Goal: Use online tool/utility: Utilize a website feature to perform a specific function

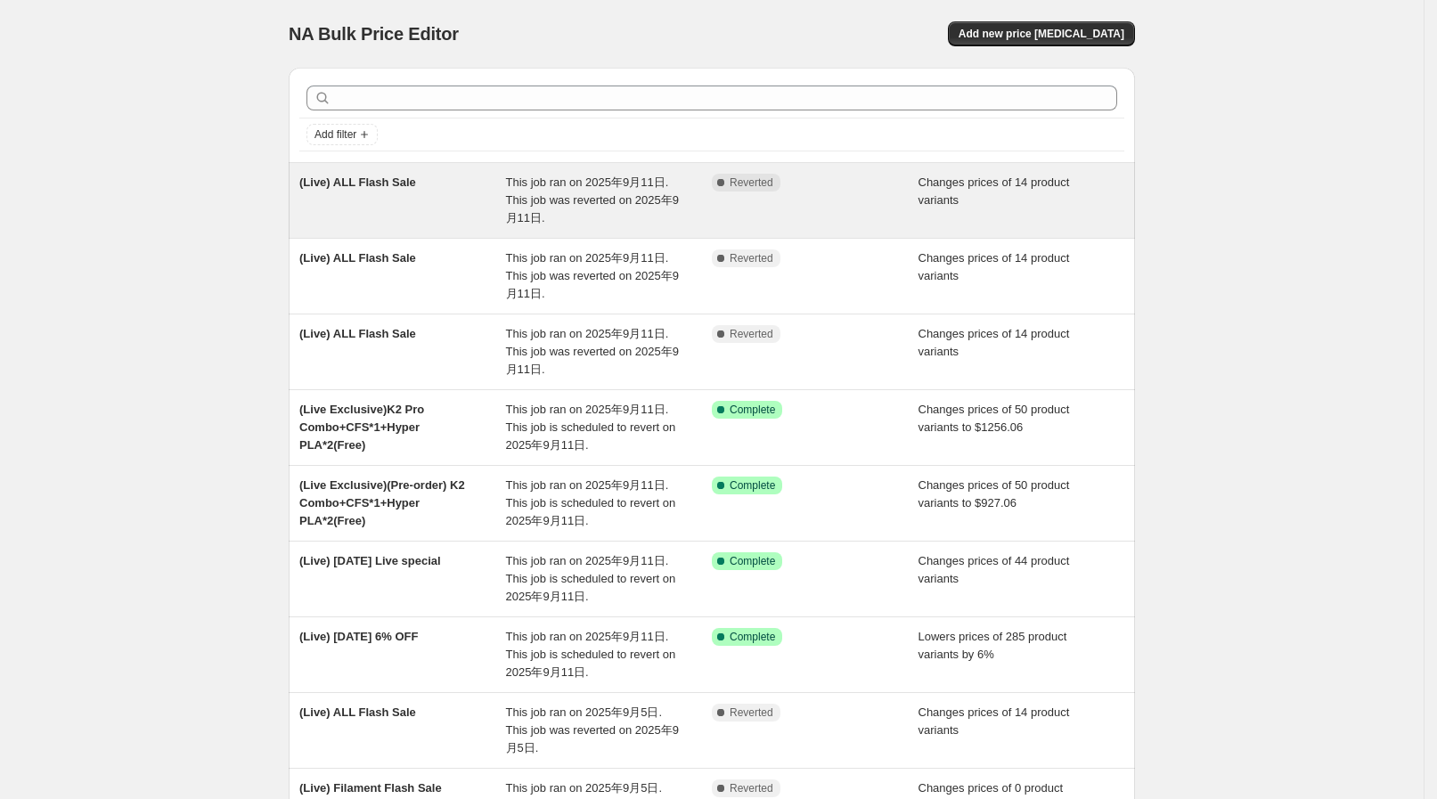
click at [466, 224] on div "(Live) ALL Flash Sale" at bounding box center [402, 200] width 207 height 53
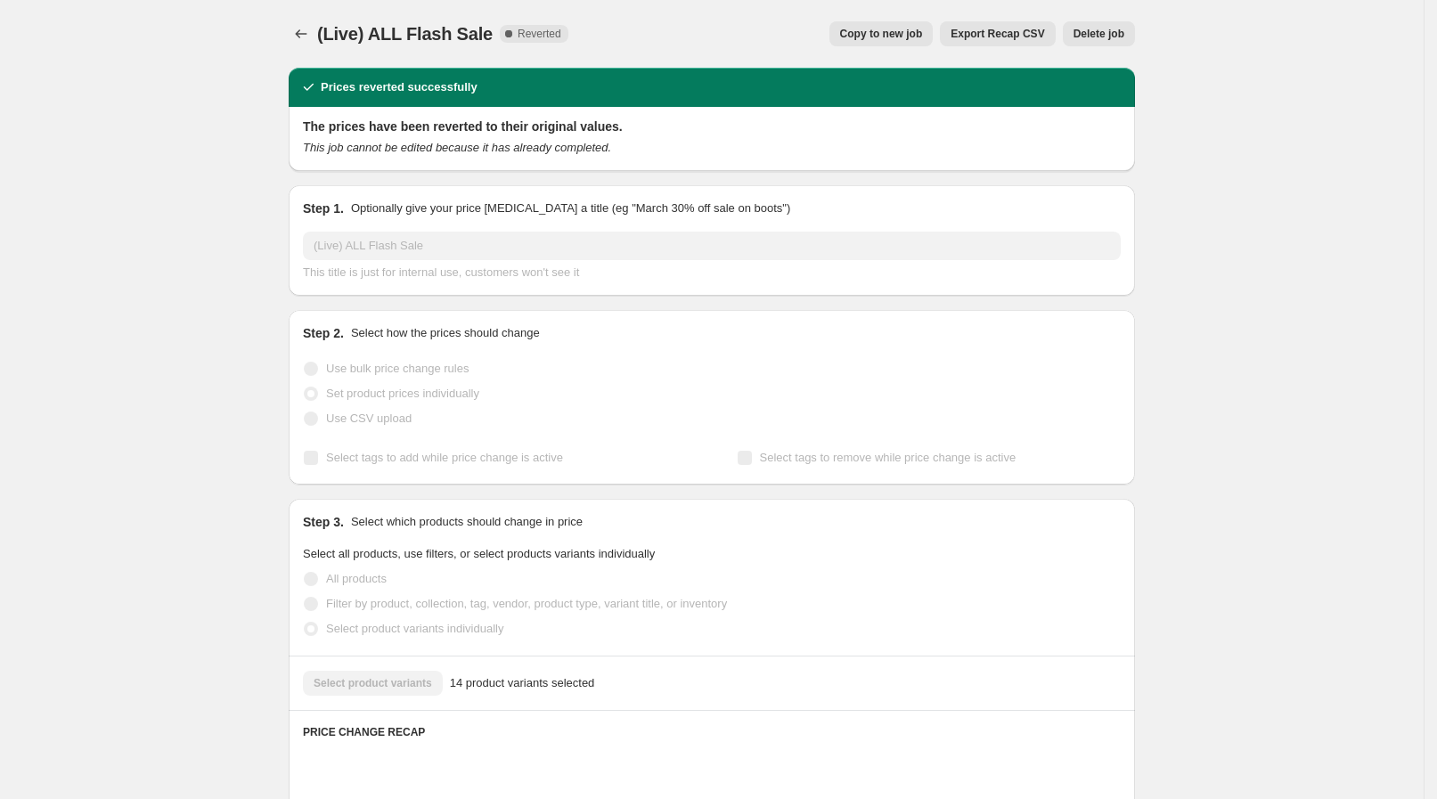
click at [900, 25] on button "Copy to new job" at bounding box center [881, 33] width 104 height 25
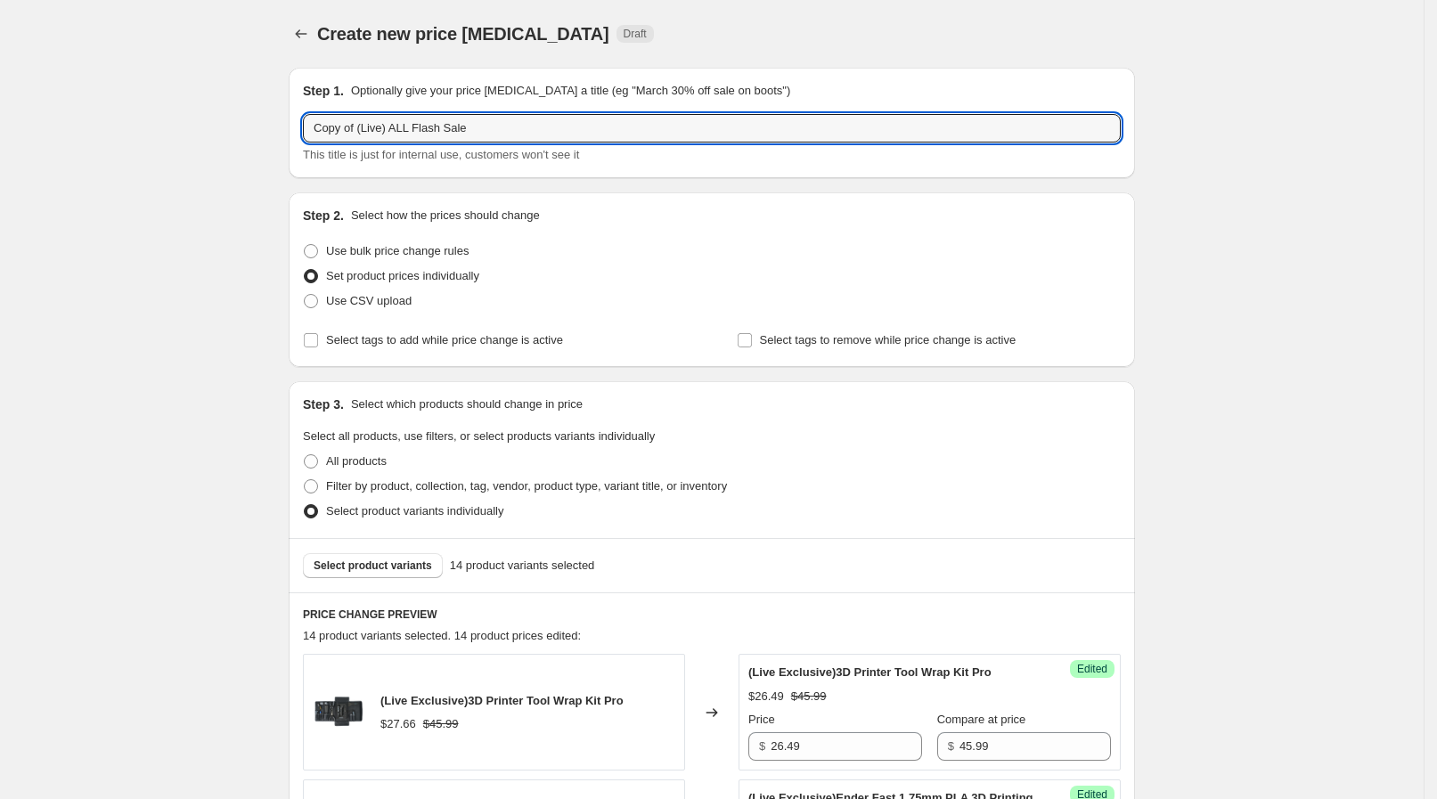
drag, startPoint x: 361, startPoint y: 129, endPoint x: 282, endPoint y: 125, distance: 78.5
type input "(Live) ALL Flash Sale"
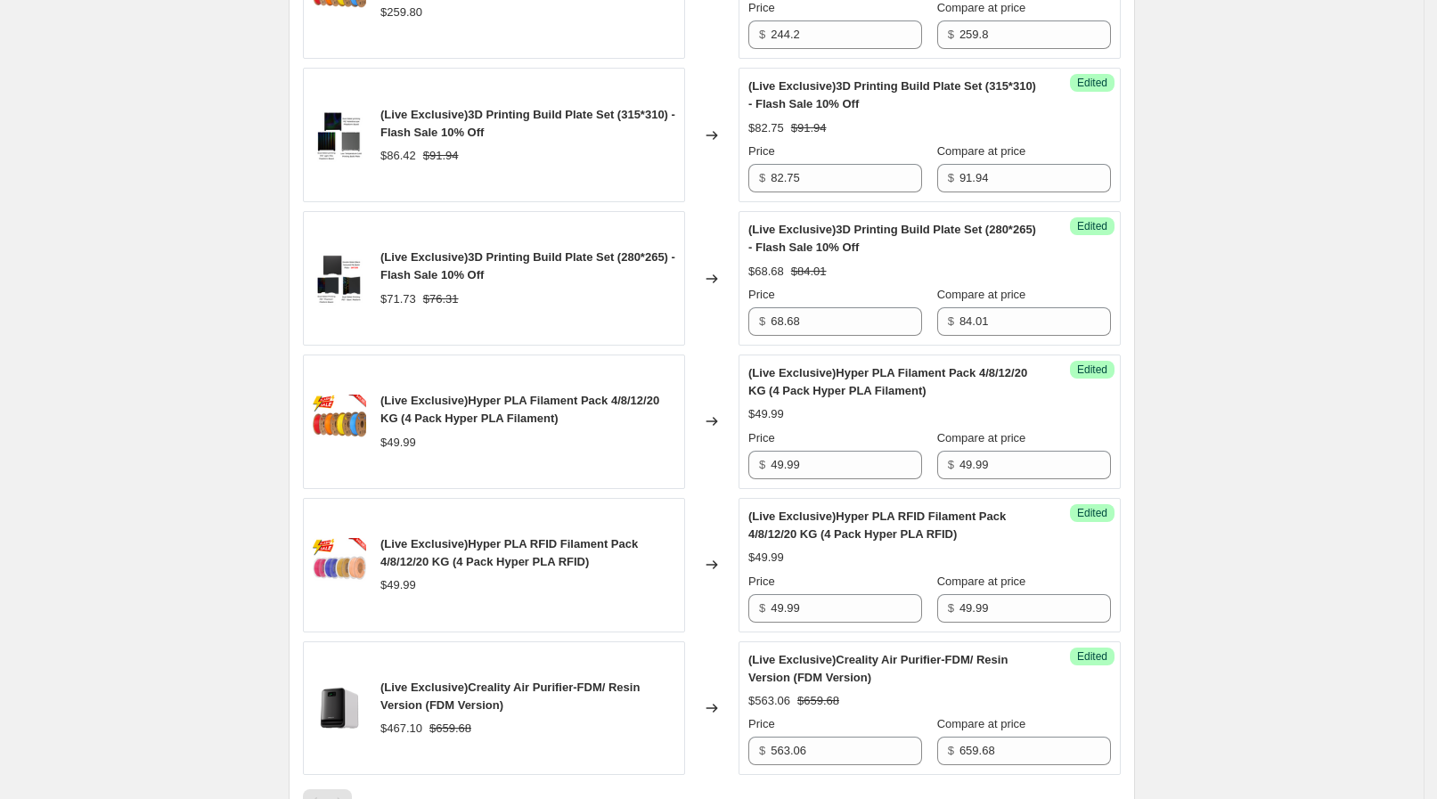
scroll to position [2176, 0]
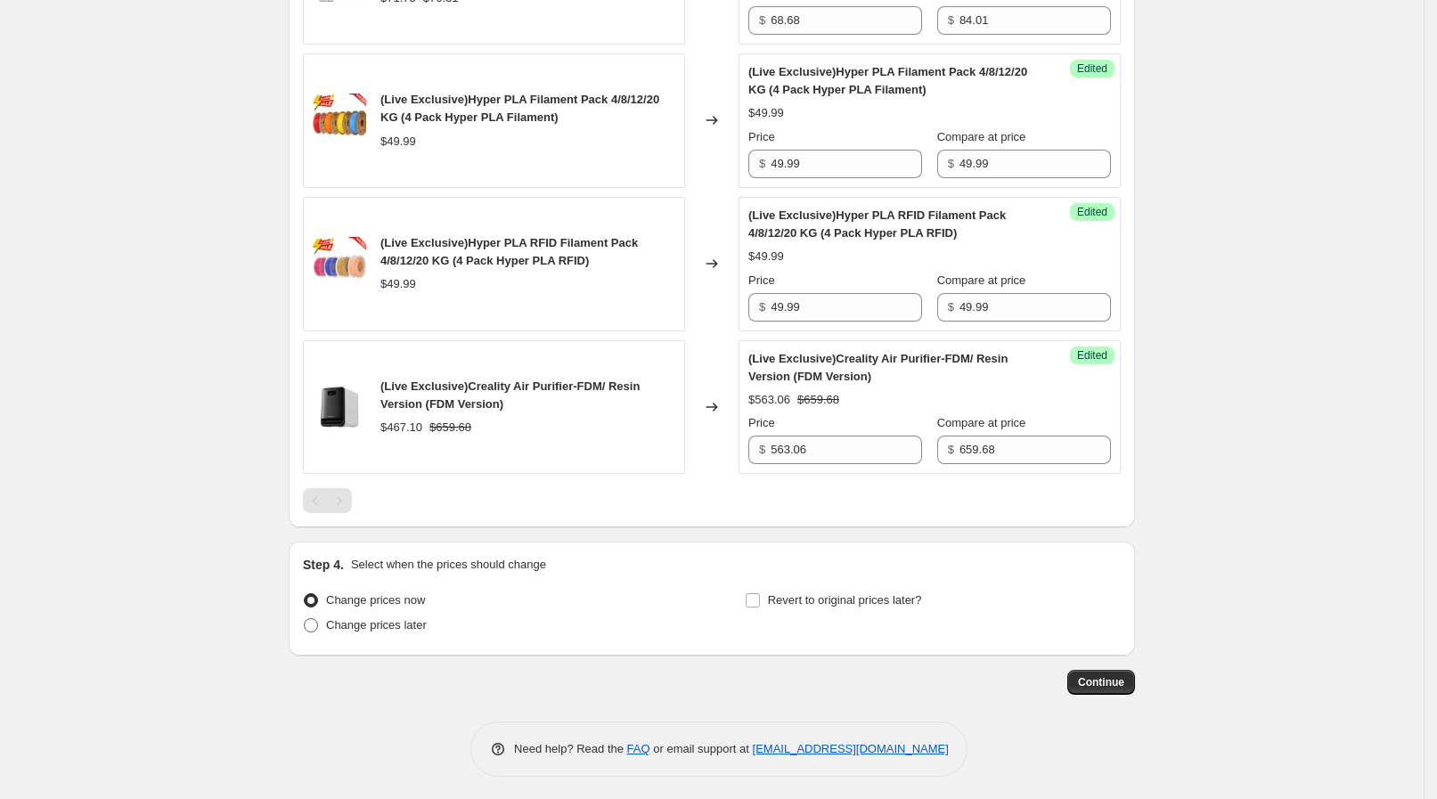
click at [369, 618] on span "Change prices later" at bounding box center [376, 624] width 101 height 13
click at [305, 618] on input "Change prices later" at bounding box center [304, 618] width 1 height 1
radio input "true"
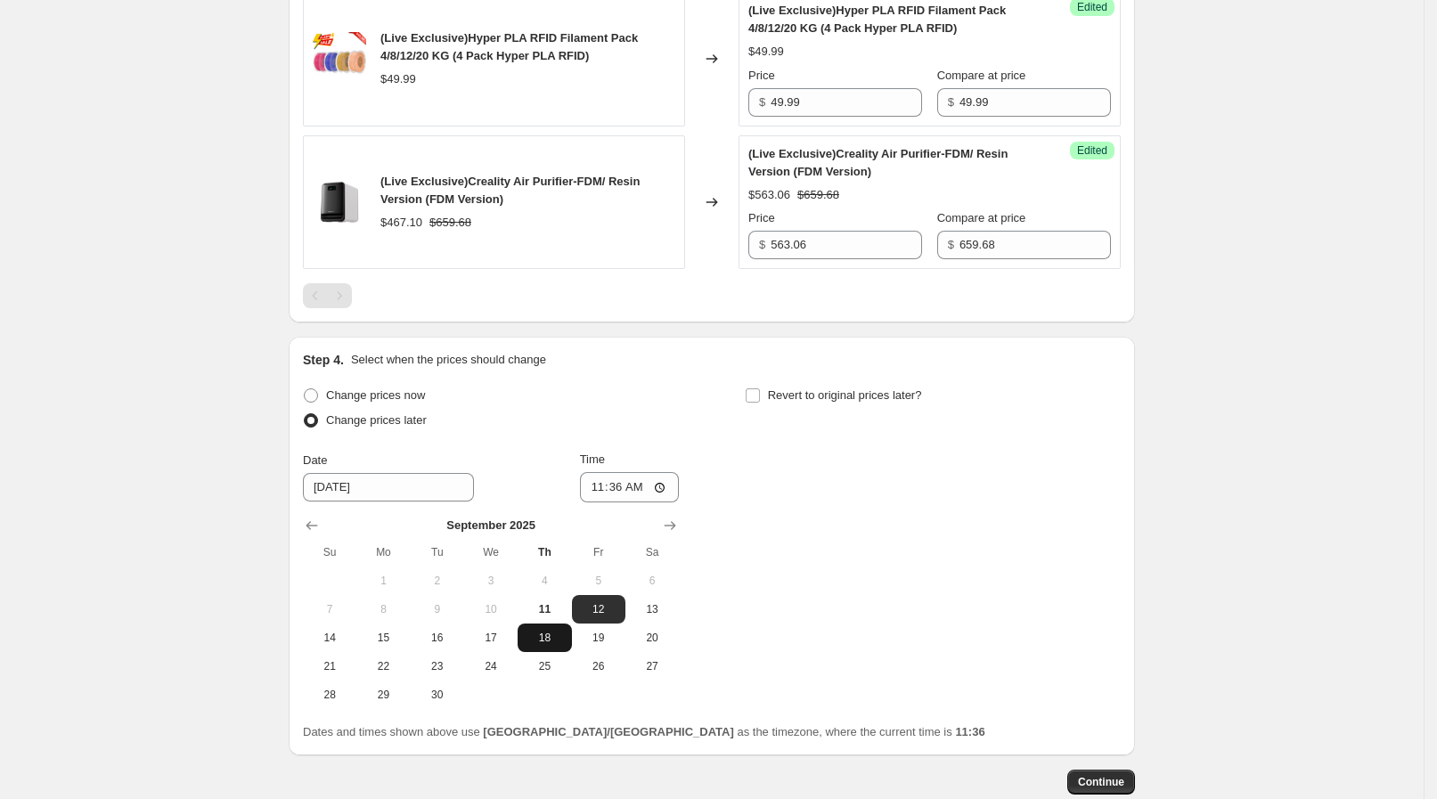
scroll to position [2399, 0]
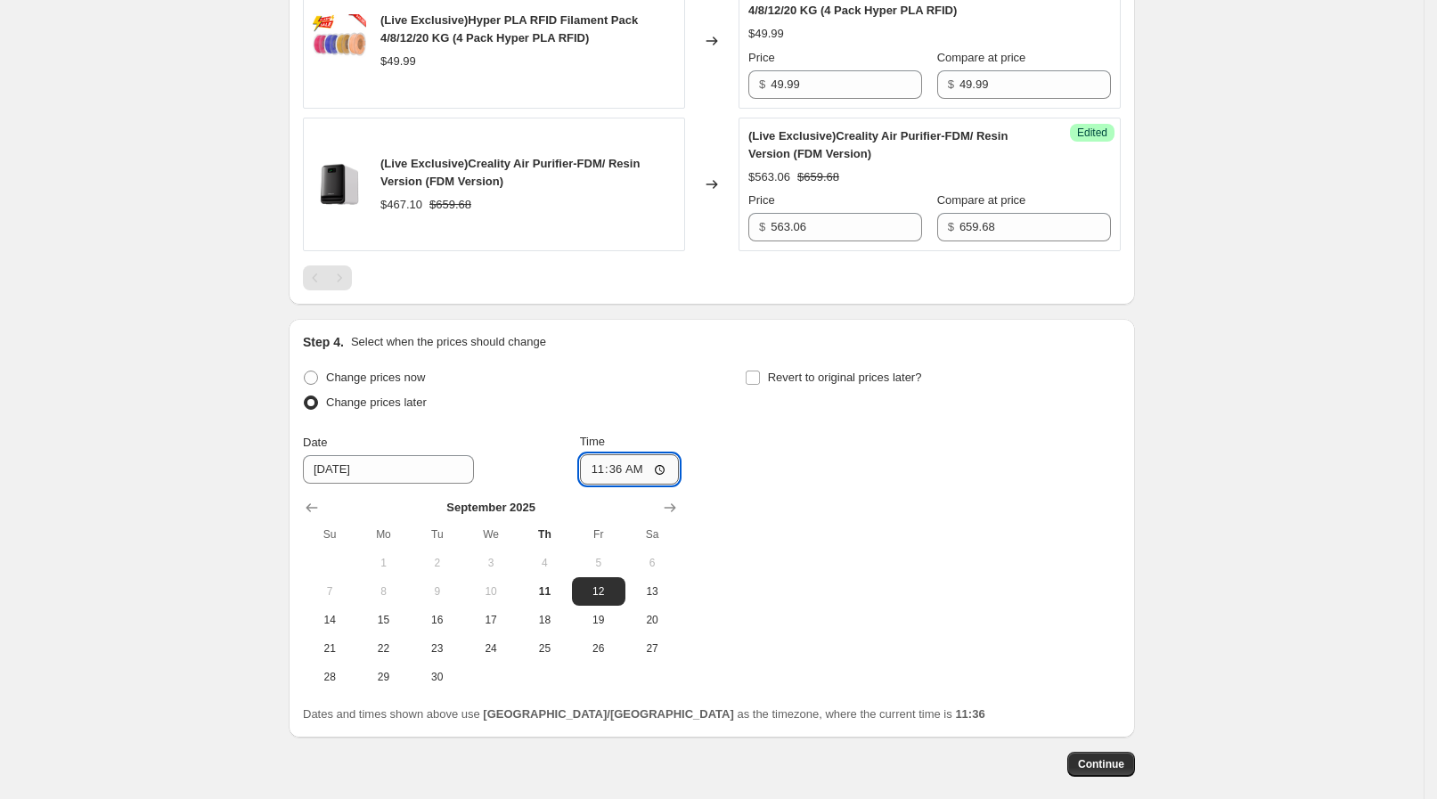
click at [648, 468] on input "11:36" at bounding box center [630, 469] width 100 height 30
type input "11:02"
click at [815, 508] on div "Change prices now Change prices later Date 9/12/2025 Time 11:02 September 2025 …" at bounding box center [712, 528] width 818 height 326
click at [409, 390] on label "Change prices later" at bounding box center [365, 402] width 124 height 25
click at [305, 395] on input "Change prices later" at bounding box center [304, 395] width 1 height 1
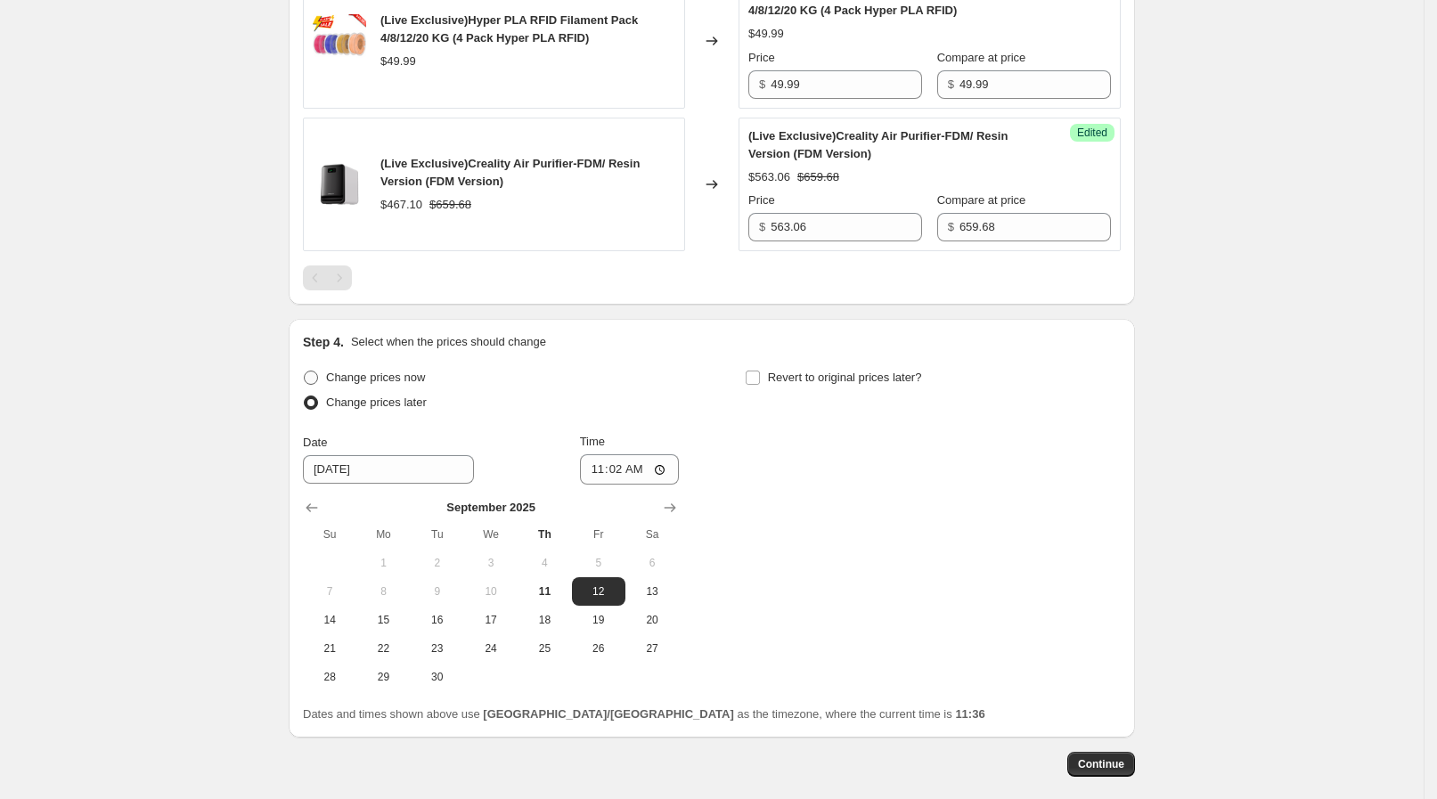
click at [412, 374] on span "Change prices now" at bounding box center [375, 377] width 99 height 13
click at [305, 371] on input "Change prices now" at bounding box center [304, 371] width 1 height 1
radio input "true"
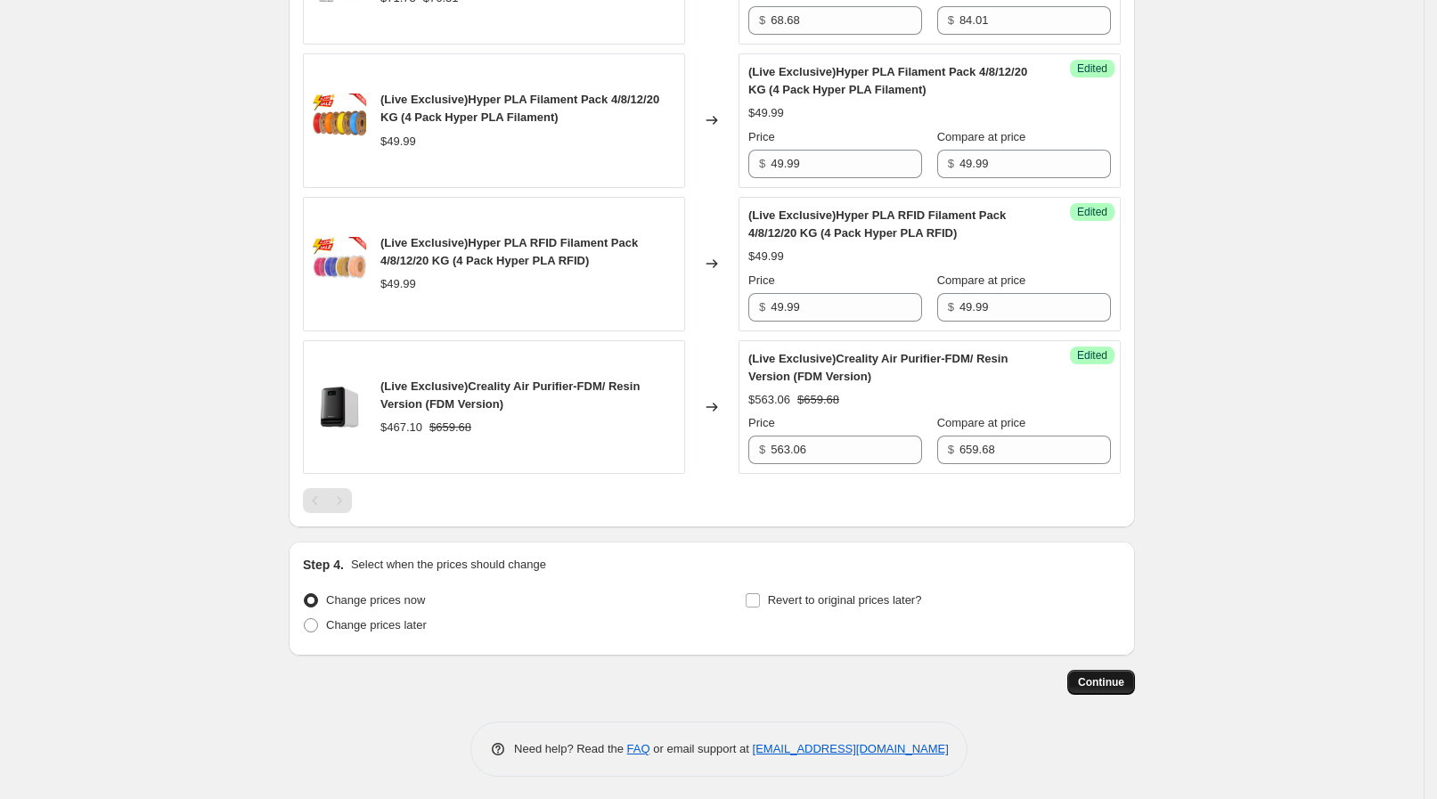
click at [1121, 680] on span "Continue" at bounding box center [1101, 682] width 46 height 14
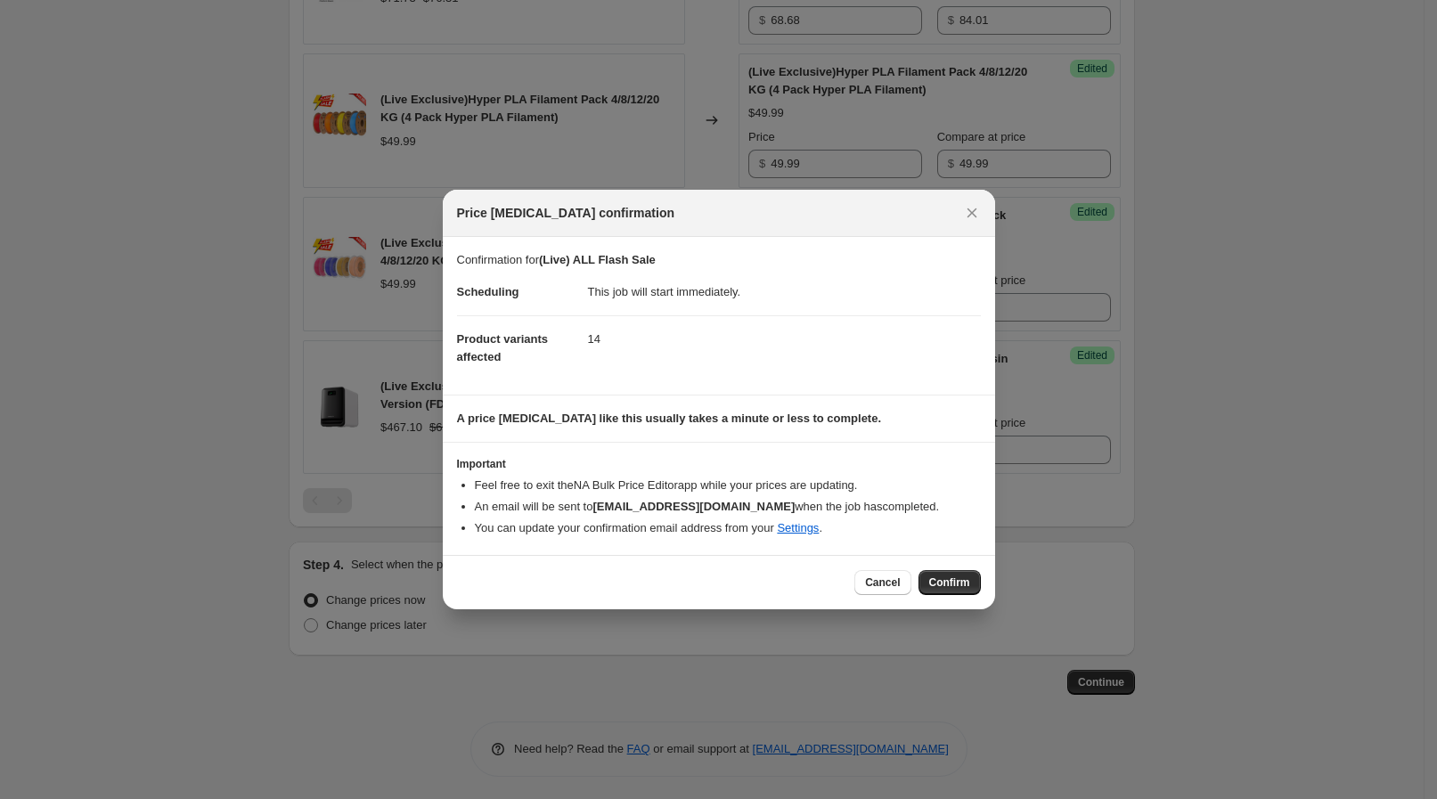
drag, startPoint x: 944, startPoint y: 588, endPoint x: 935, endPoint y: 589, distance: 9.0
click at [944, 589] on span "Confirm" at bounding box center [949, 582] width 41 height 14
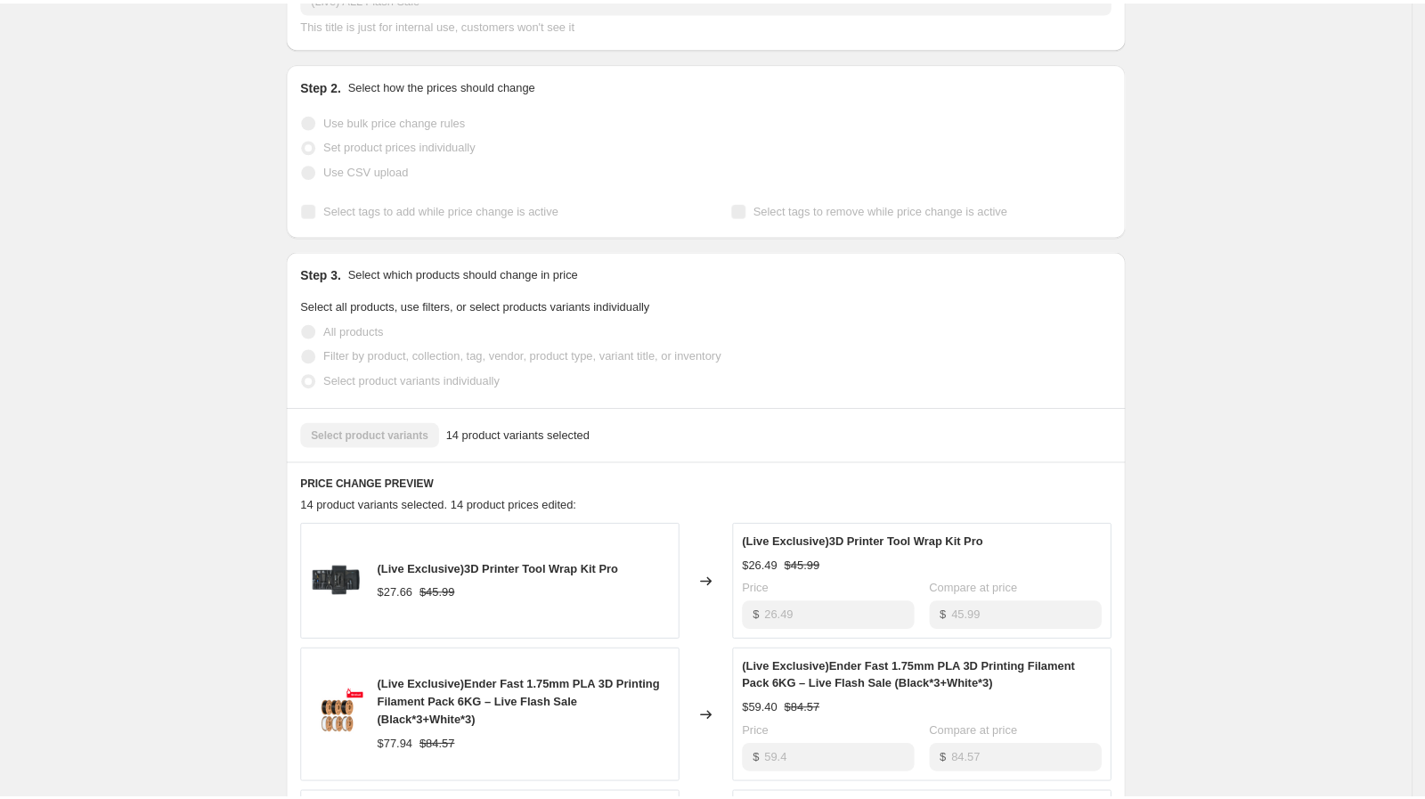
scroll to position [106, 0]
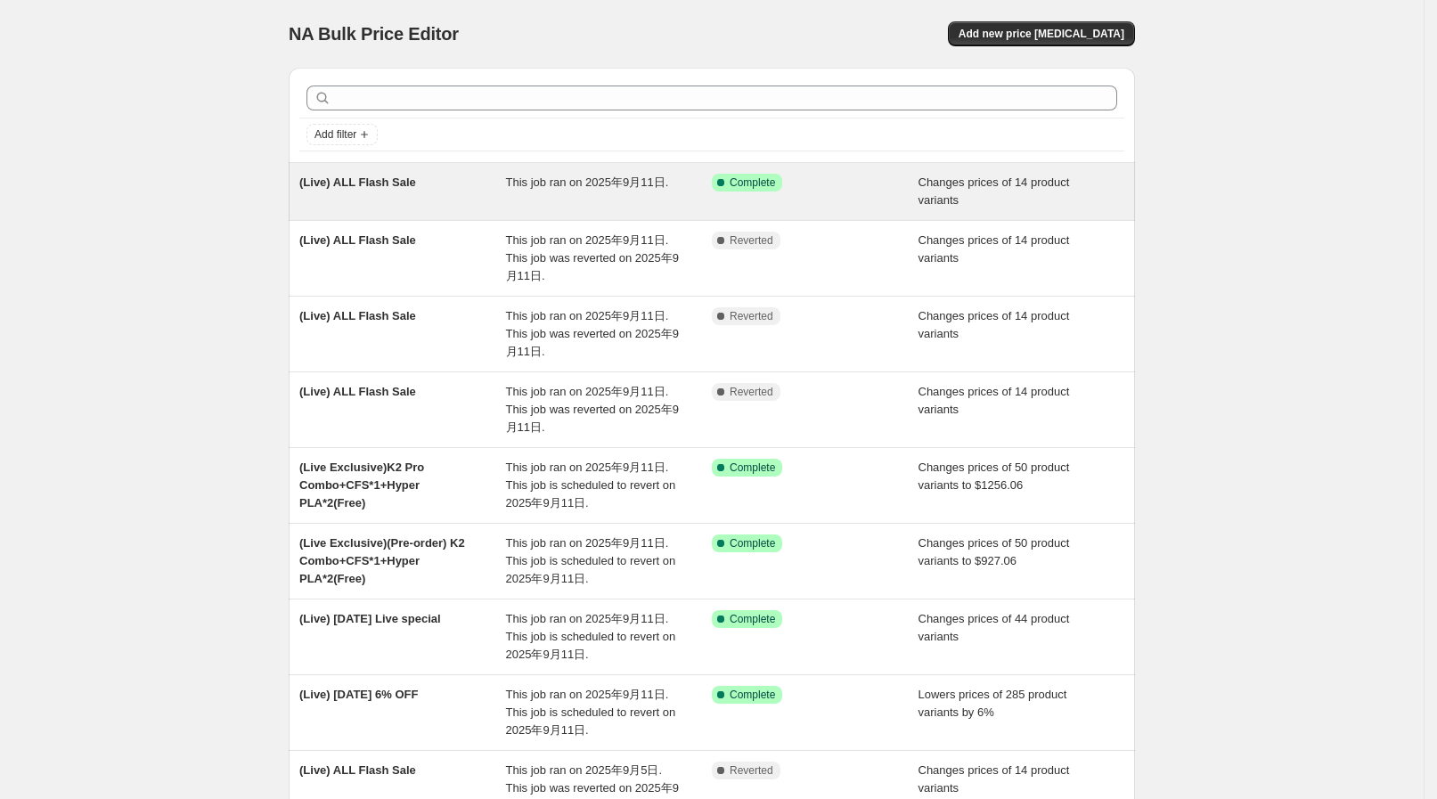
click at [567, 183] on span "This job ran on 2025年9月11日." at bounding box center [587, 181] width 163 height 13
click at [477, 186] on div "(Live) ALL Flash Sale" at bounding box center [402, 192] width 207 height 36
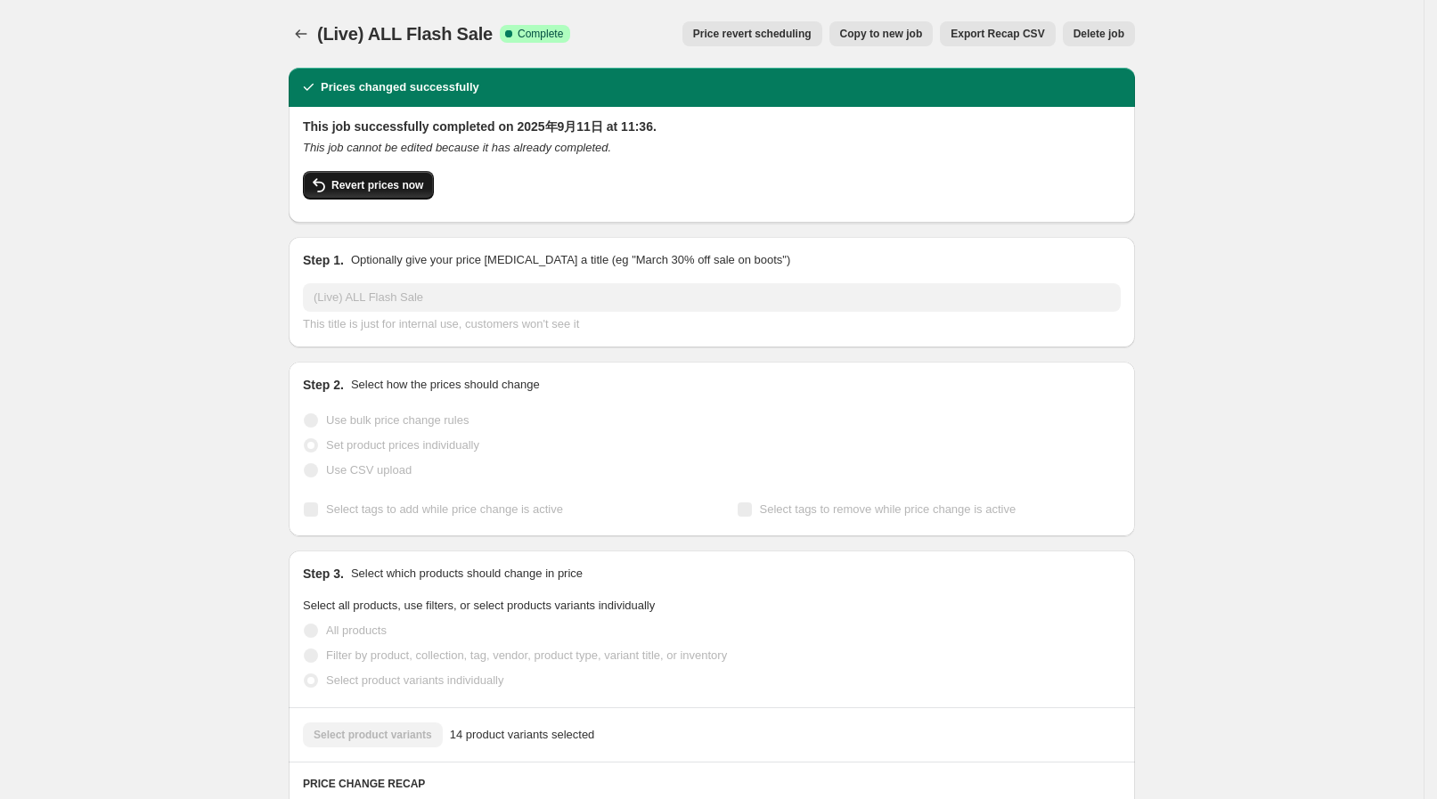
click at [395, 180] on span "Revert prices now" at bounding box center [377, 185] width 92 height 14
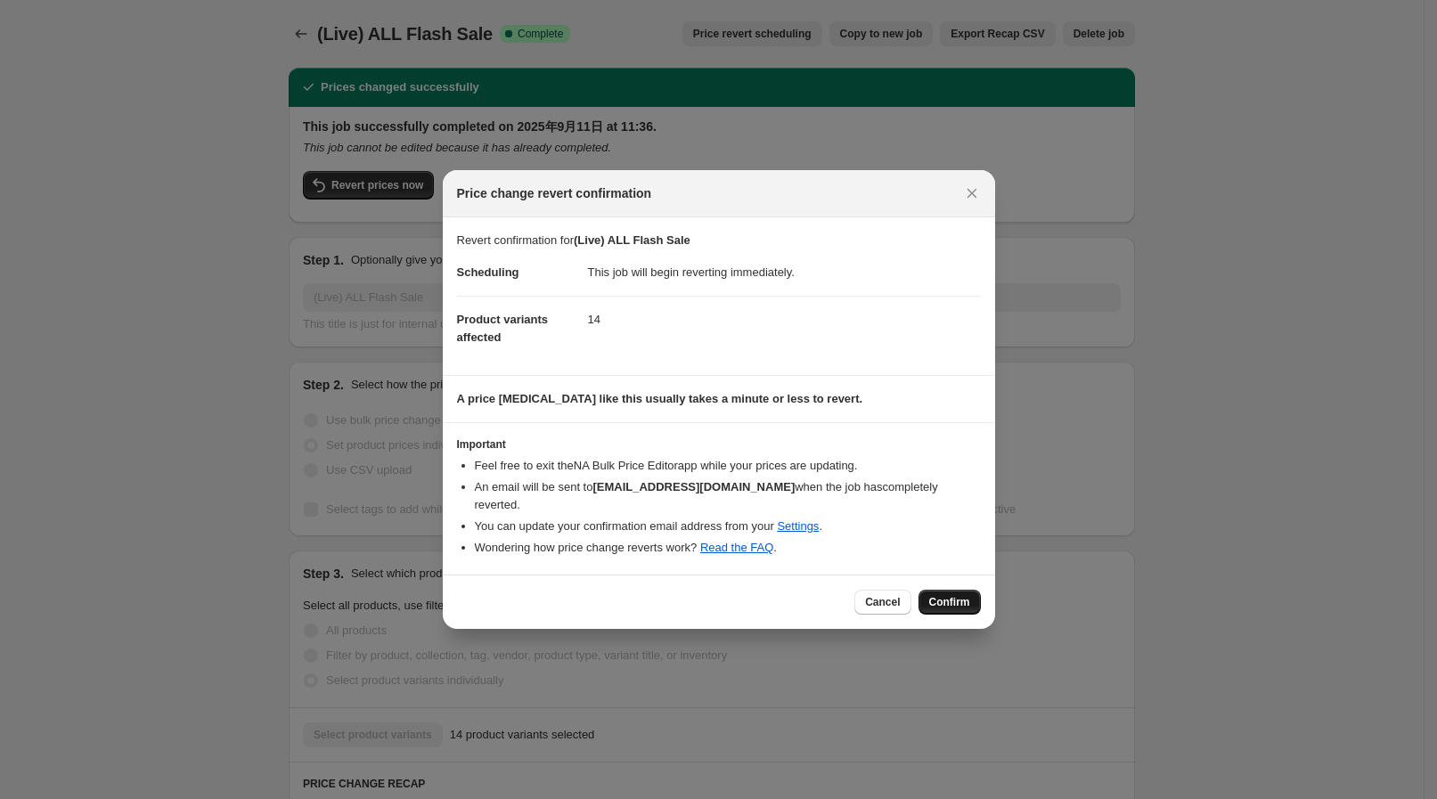
click at [966, 595] on span "Confirm" at bounding box center [949, 602] width 41 height 14
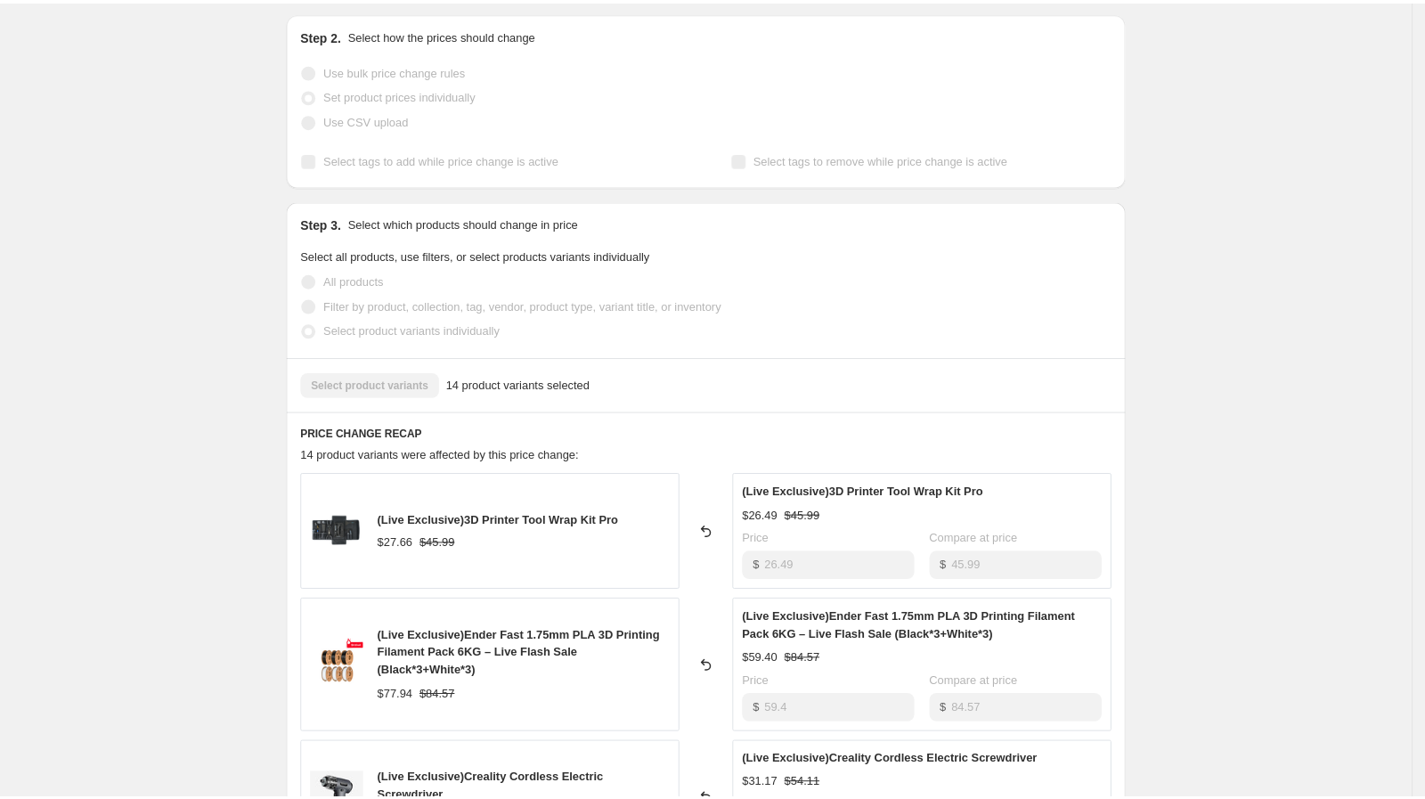
scroll to position [334, 0]
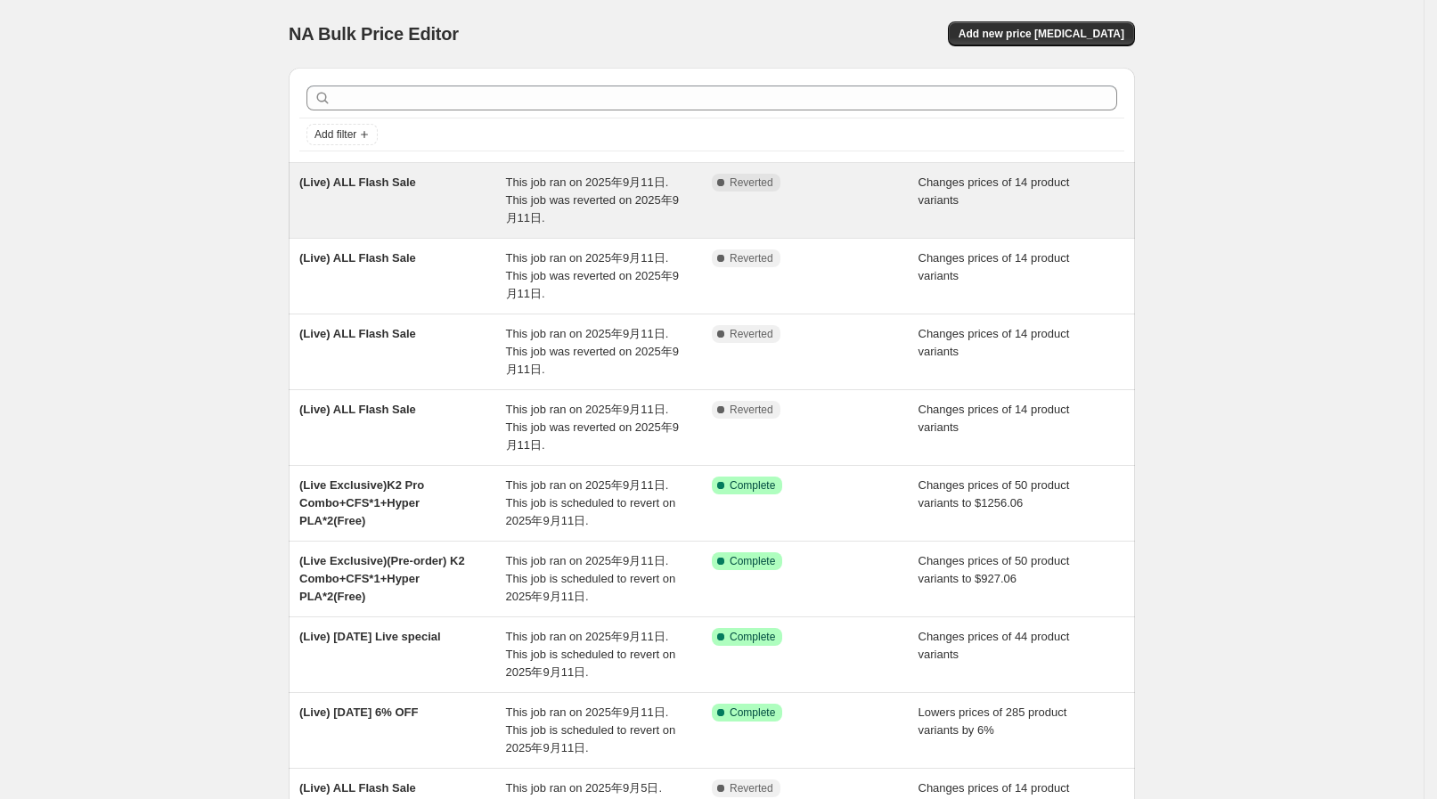
click at [469, 192] on div "(Live) ALL Flash Sale" at bounding box center [402, 200] width 207 height 53
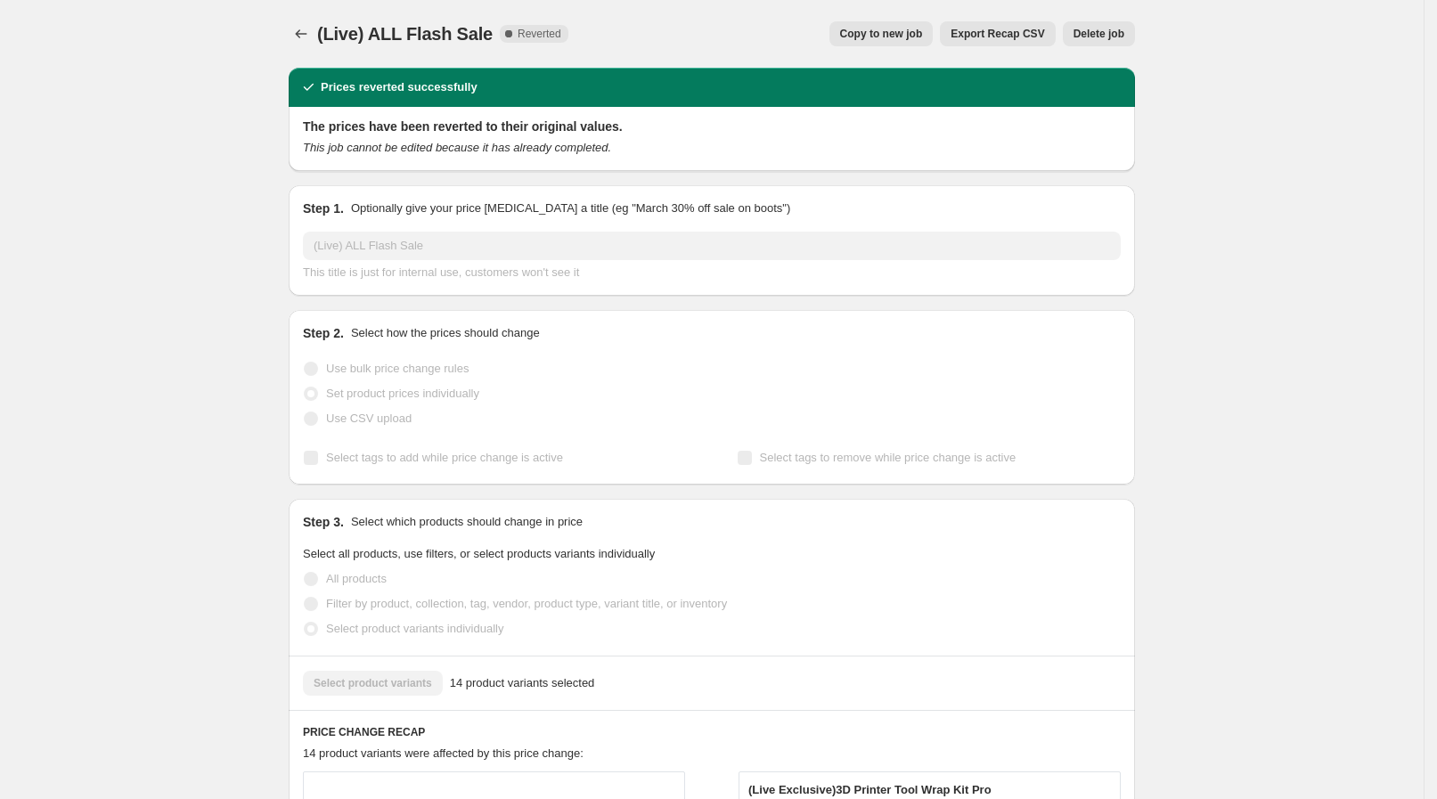
click at [916, 32] on span "Copy to new job" at bounding box center [881, 34] width 83 height 14
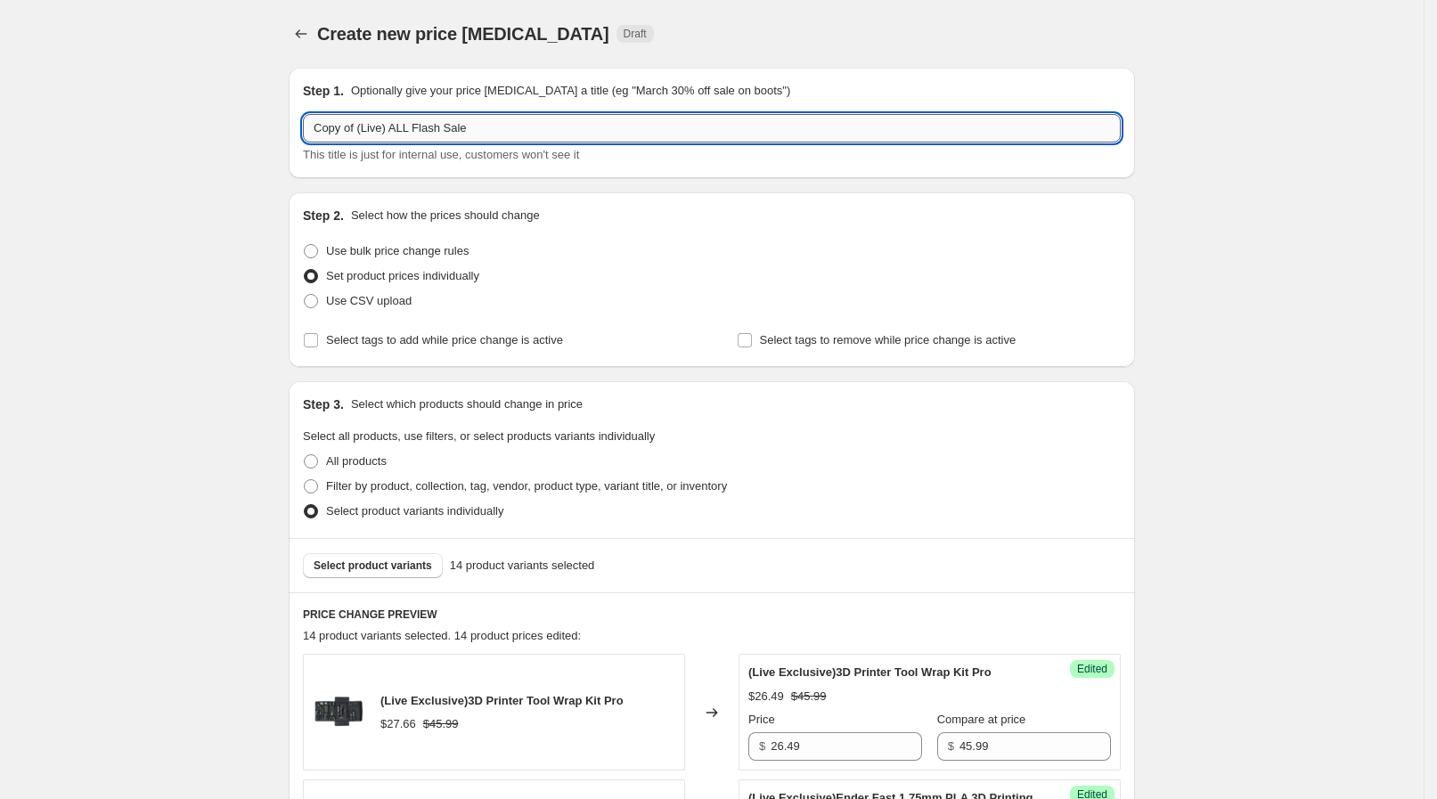
click at [365, 126] on input "Copy of (Live) ALL Flash Sale" at bounding box center [712, 128] width 818 height 29
drag, startPoint x: 363, startPoint y: 126, endPoint x: 240, endPoint y: 119, distance: 124.0
type input "(Live) ALL Flash Sale"
drag, startPoint x: 69, startPoint y: 209, endPoint x: 143, endPoint y: 219, distance: 75.5
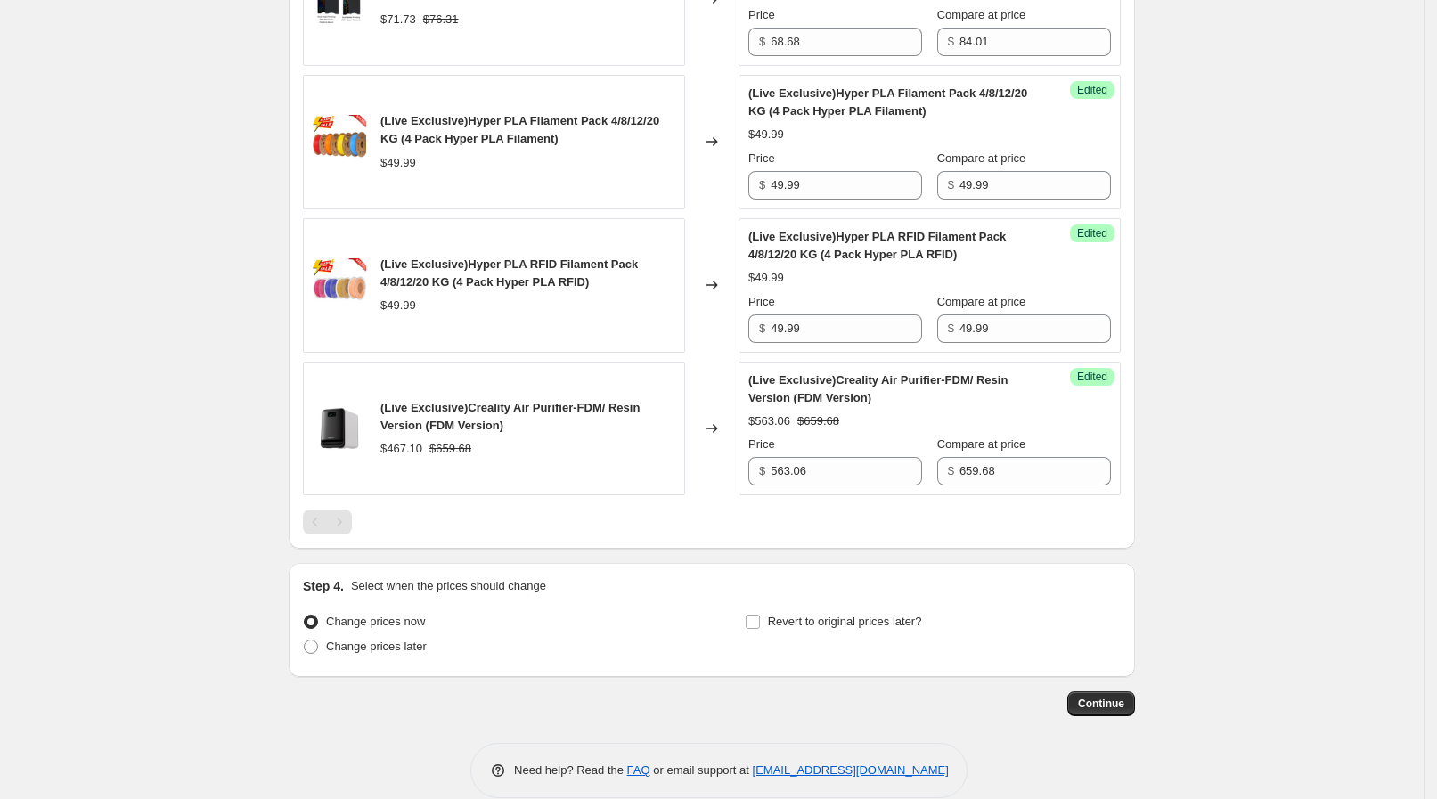
scroll to position [2176, 0]
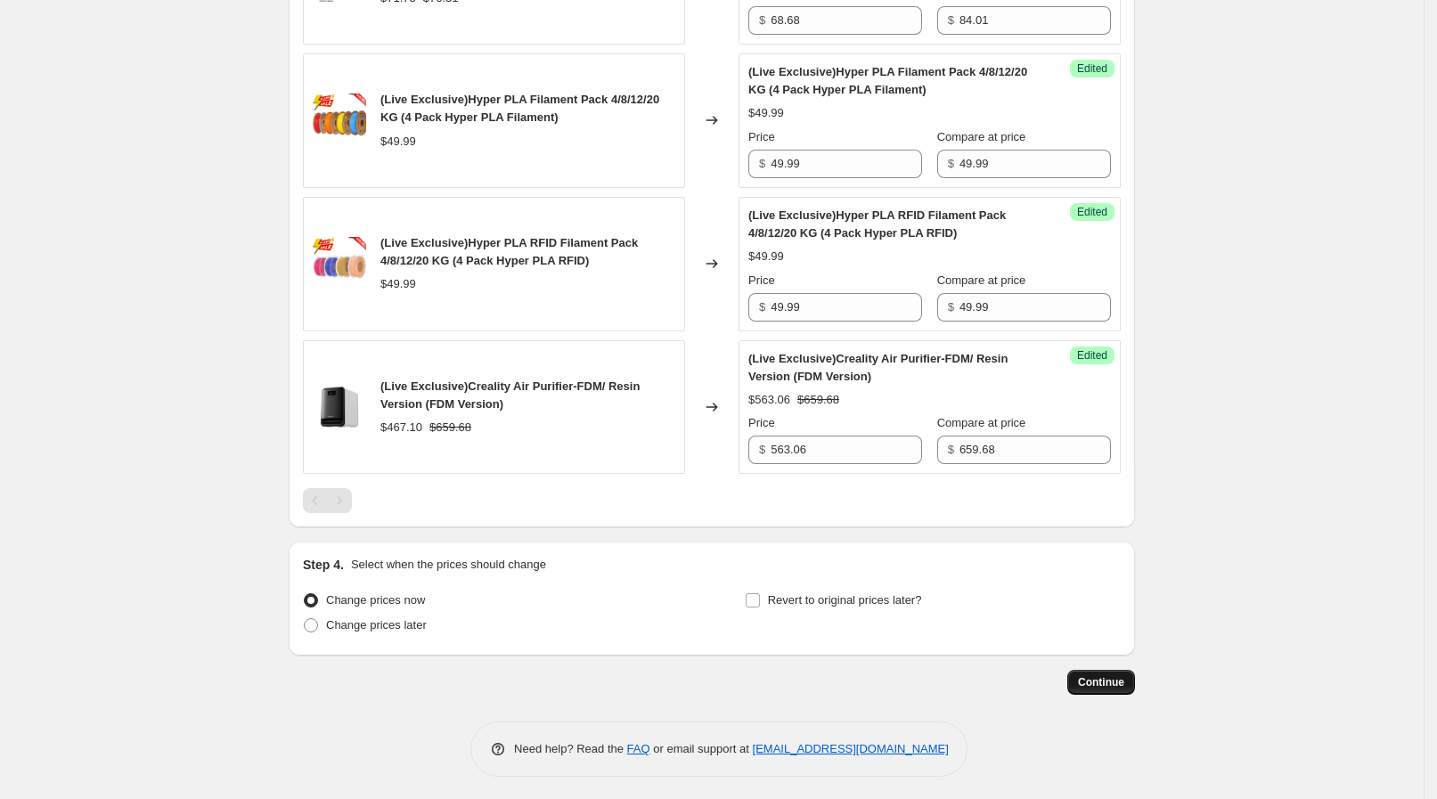
click at [1082, 670] on button "Continue" at bounding box center [1101, 682] width 68 height 25
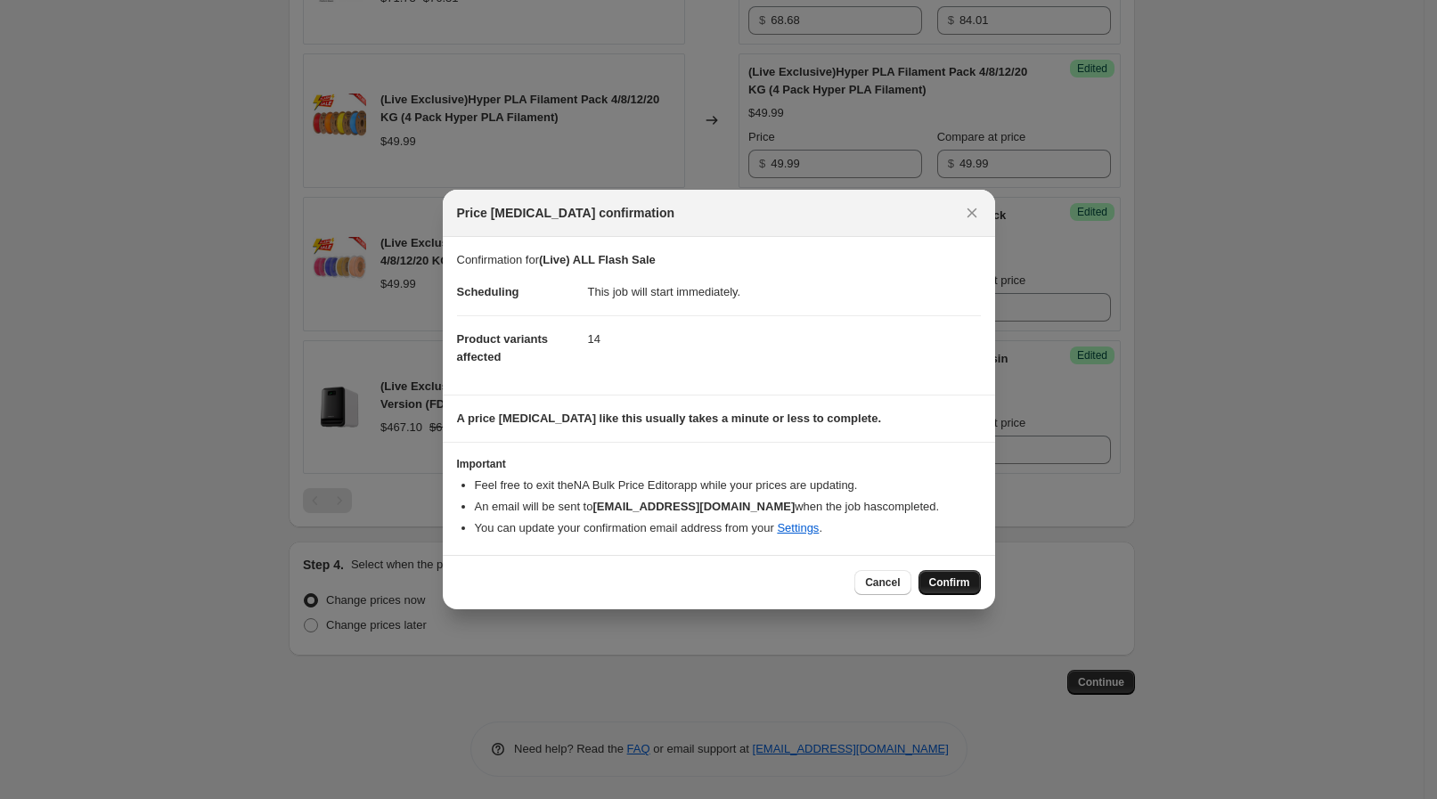
click at [953, 584] on span "Confirm" at bounding box center [949, 582] width 41 height 14
